Goal: Information Seeking & Learning: Compare options

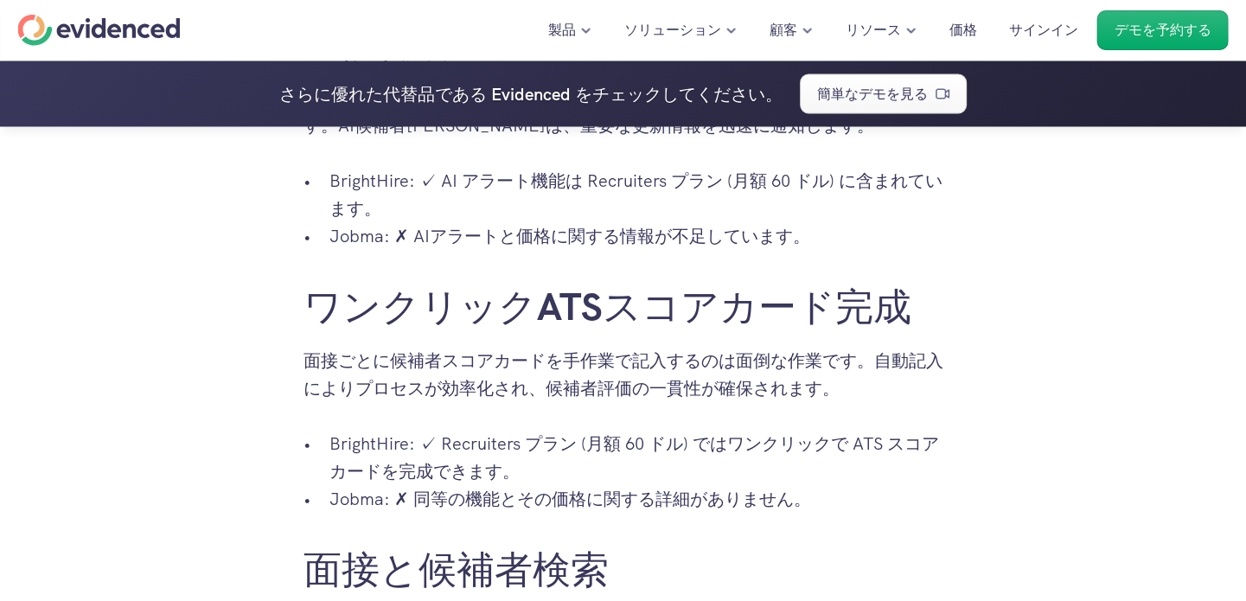
scroll to position [3200, 0]
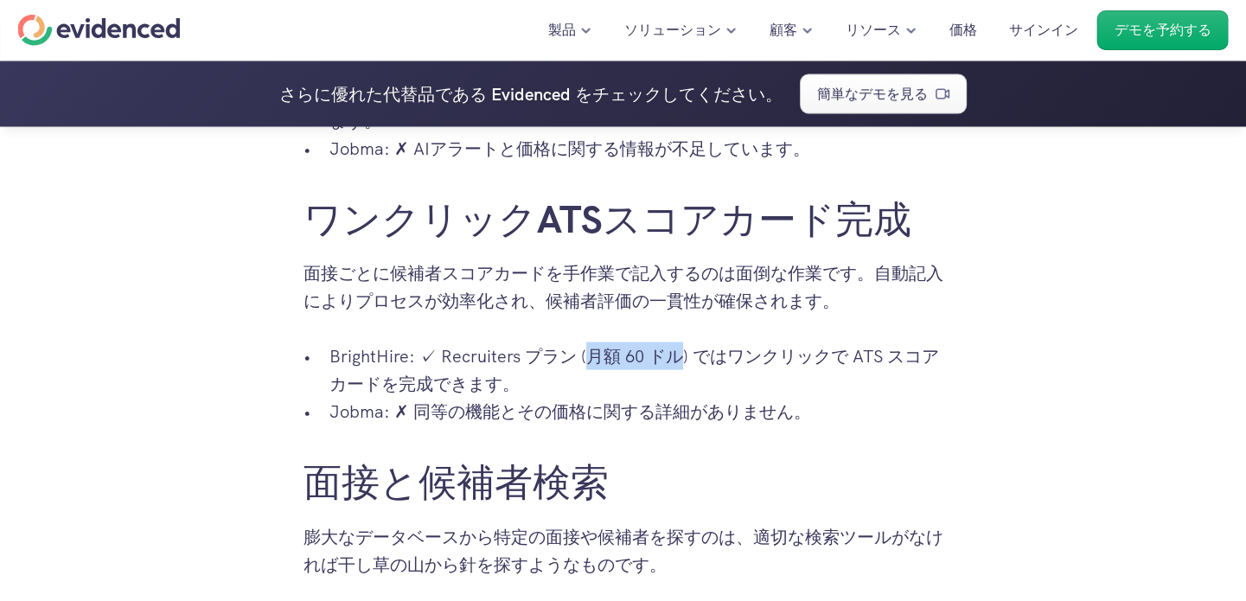
drag, startPoint x: 584, startPoint y: 355, endPoint x: 673, endPoint y: 354, distance: 89.1
click at [673, 354] on font "BrightHire: ✓ Recruiters プラン (月額 60 ドル) ではワンクリックで ATS スコアカードを完成できます。" at bounding box center [634, 370] width 610 height 50
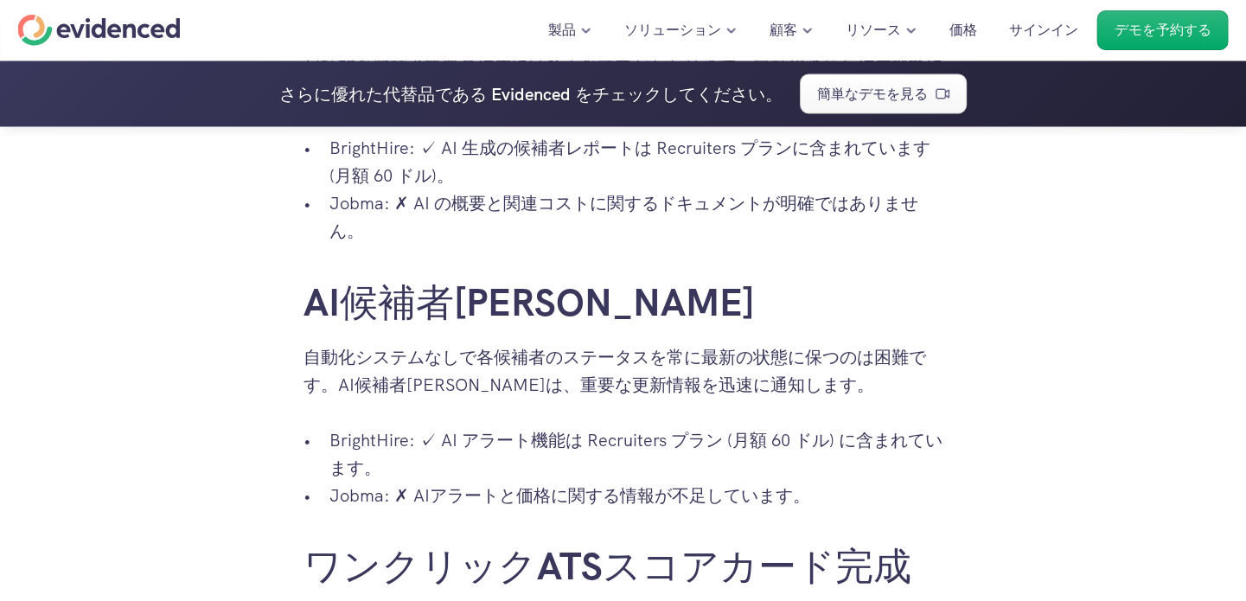
scroll to position [3113, 0]
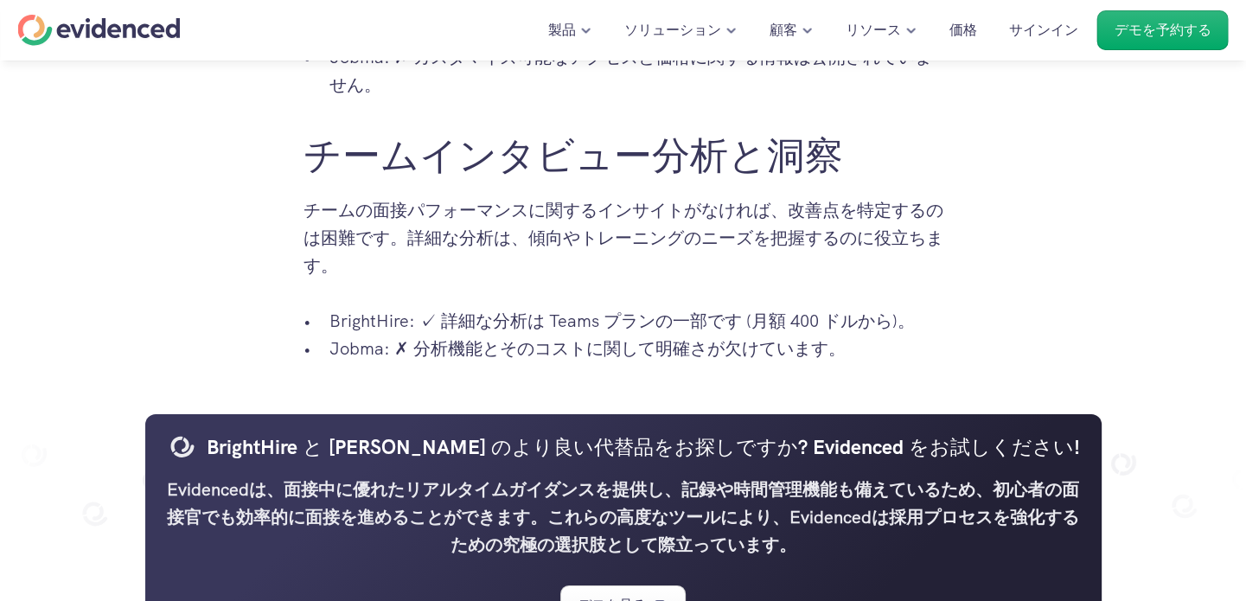
scroll to position [4843, 0]
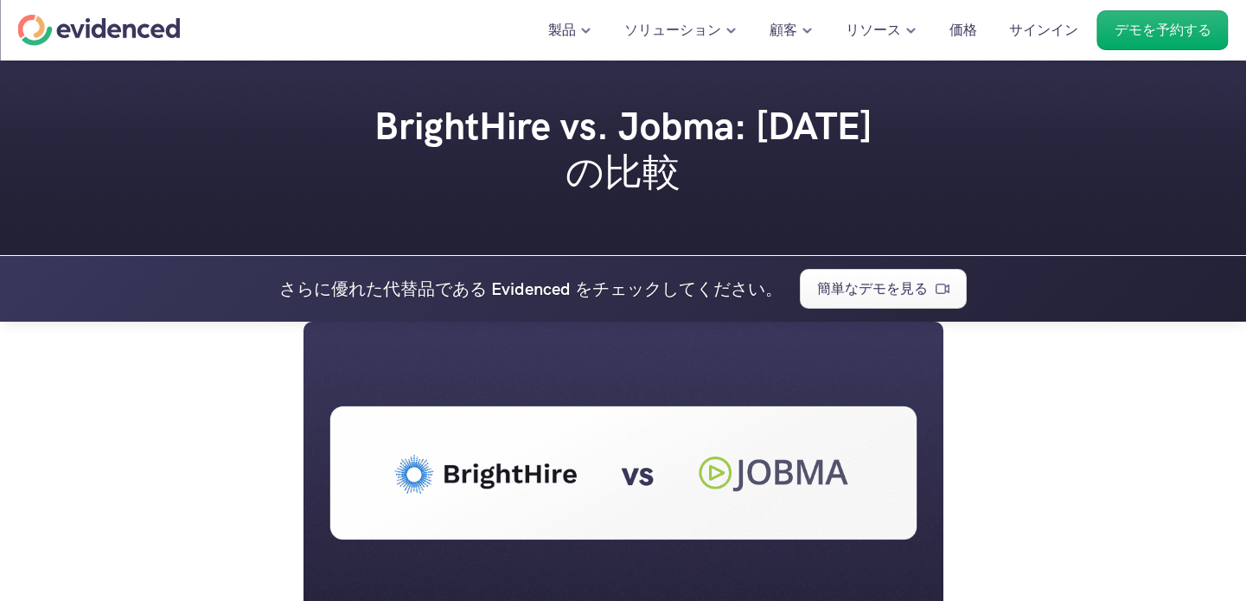
scroll to position [4843, 0]
